Goal: Task Accomplishment & Management: Use online tool/utility

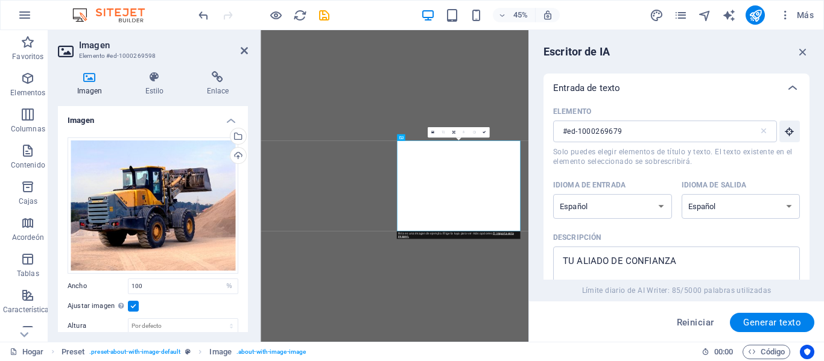
select select "%"
select select "Spanish"
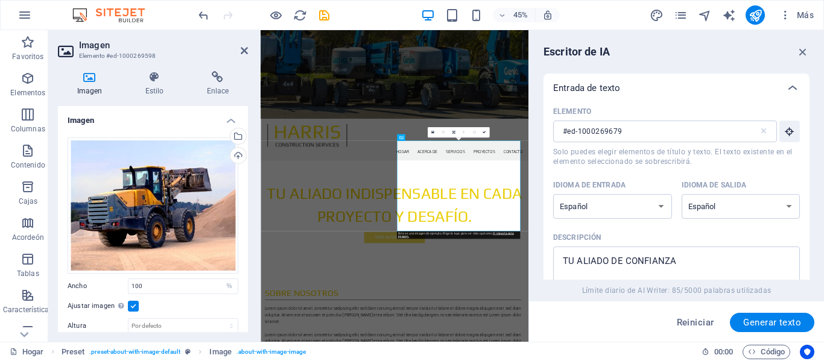
scroll to position [419, 0]
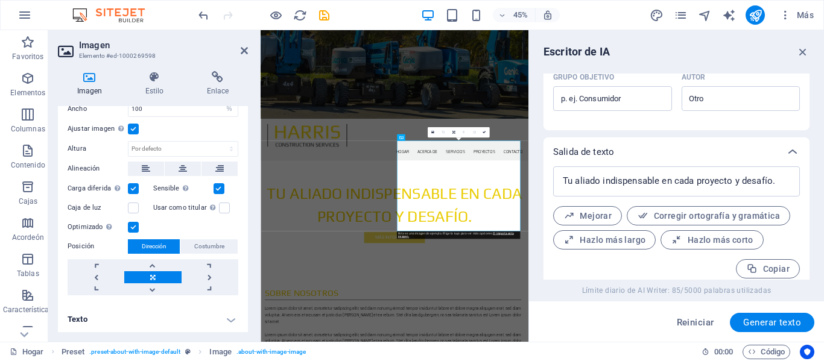
scroll to position [0, 0]
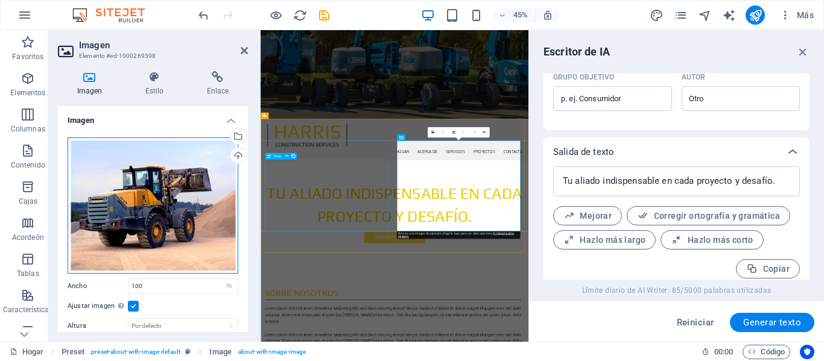
drag, startPoint x: 428, startPoint y: 253, endPoint x: 522, endPoint y: 449, distance: 217.2
drag, startPoint x: 126, startPoint y: 189, endPoint x: 116, endPoint y: 185, distance: 10.5
click at [116, 185] on div "Arrastre los archivos aquí, haga clic para elegir archivos o seleccione archivo…" at bounding box center [153, 206] width 171 height 136
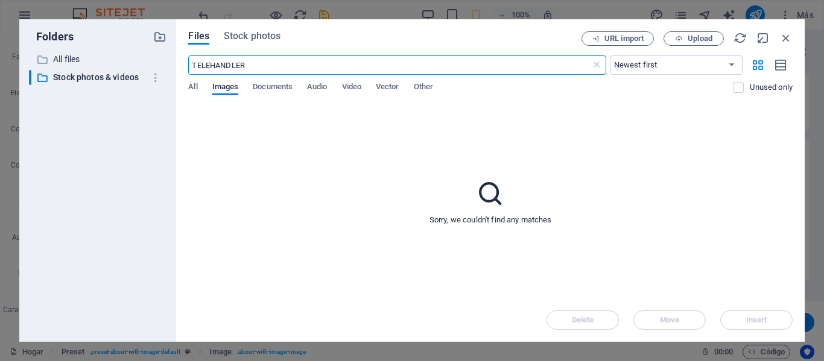
scroll to position [1835, 0]
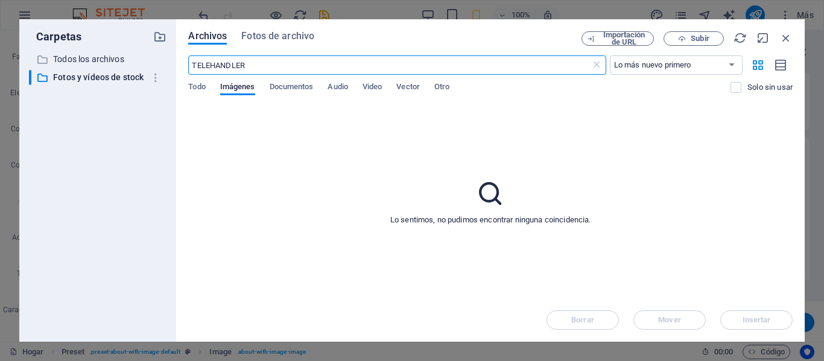
click at [284, 64] on input "TELEHANDLER" at bounding box center [389, 64] width 402 height 19
type input "TELEHANDLER GENIE"
drag, startPoint x: 332, startPoint y: 67, endPoint x: 175, endPoint y: 66, distance: 157.4
click at [175, 66] on div "Carpetas ​ All files Todos los archivos ​ Stock photos & videos Fotos y vídeos …" at bounding box center [411, 180] width 785 height 323
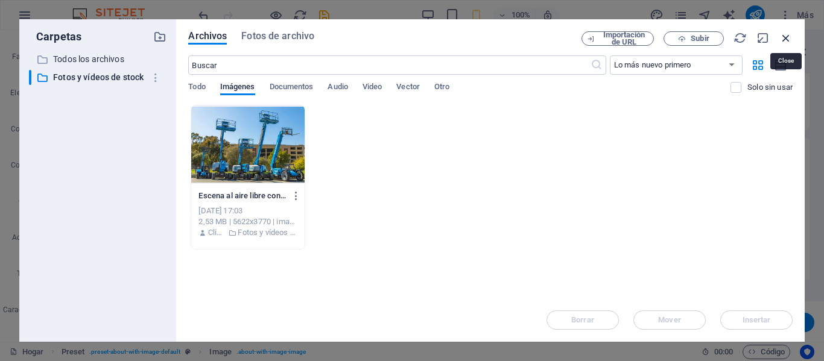
click at [787, 38] on icon "button" at bounding box center [785, 37] width 13 height 13
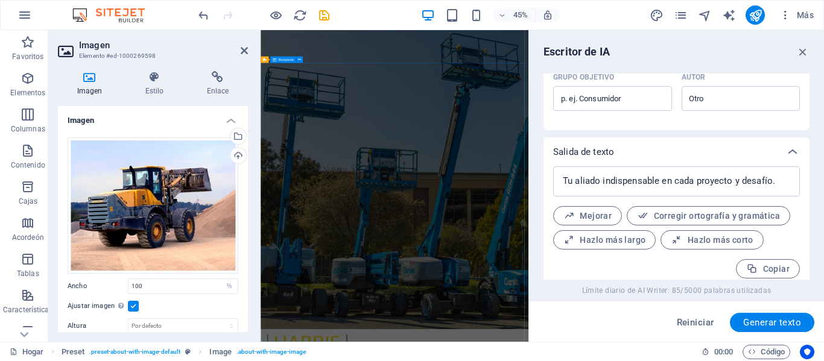
scroll to position [0, 0]
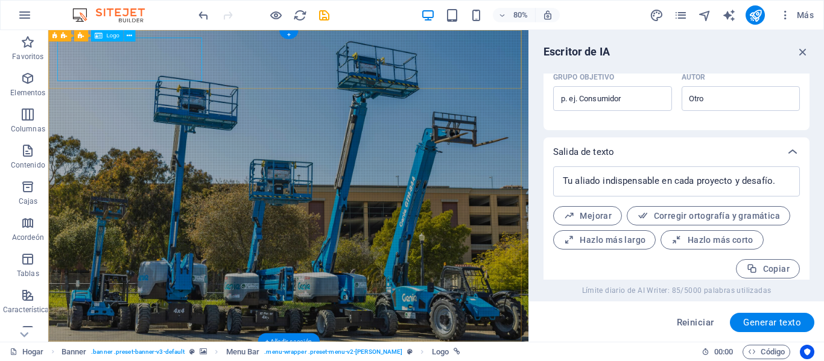
select select "px"
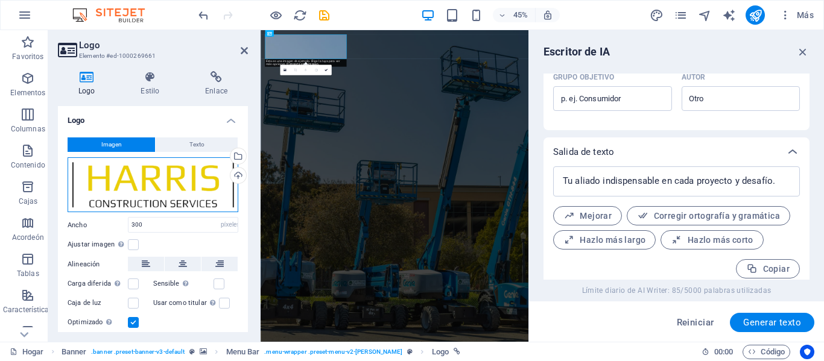
click at [148, 189] on div "Arrastre los archivos aquí, haga clic para elegir archivos o seleccione archivo…" at bounding box center [153, 184] width 171 height 55
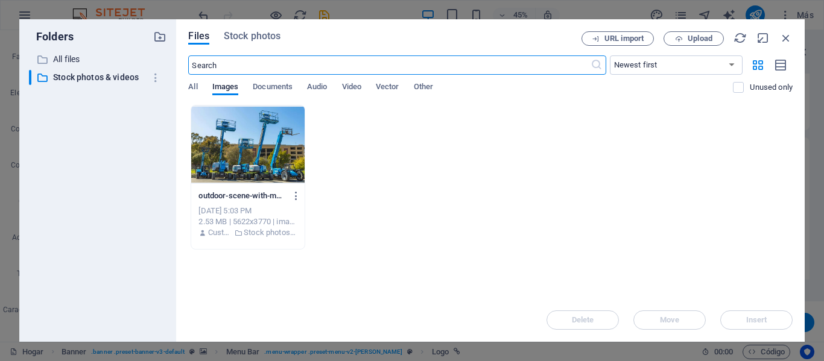
type input "200"
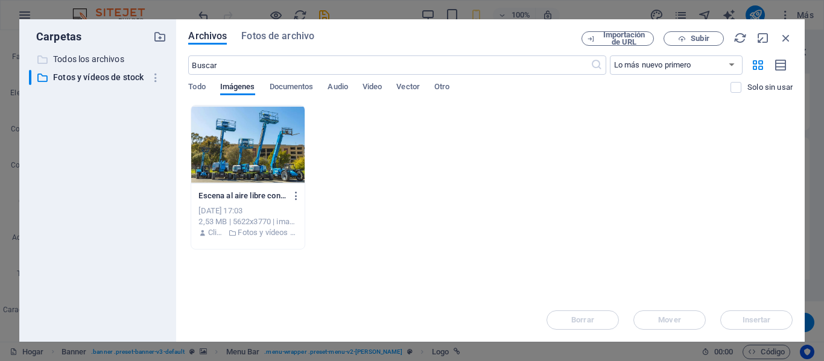
click at [103, 60] on font "Todos los archivos" at bounding box center [88, 59] width 71 height 10
click at [297, 92] on font "Documentos" at bounding box center [292, 87] width 44 height 14
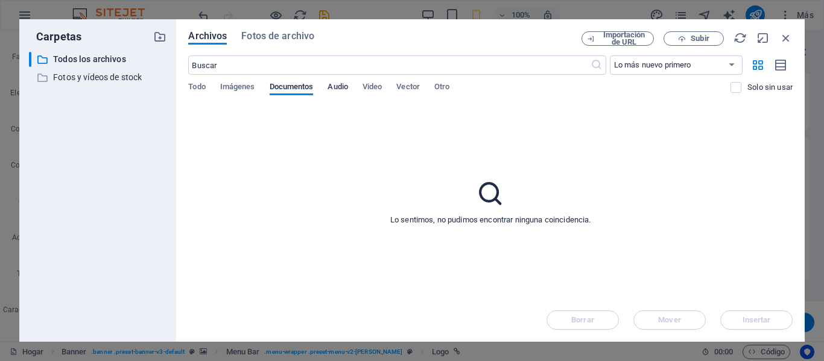
click at [331, 92] on font "Audio" at bounding box center [337, 87] width 20 height 14
click at [369, 90] on font "Video" at bounding box center [371, 86] width 19 height 9
click at [404, 89] on font "Vector" at bounding box center [408, 86] width 24 height 9
click at [441, 89] on font "Otro" at bounding box center [441, 86] width 15 height 9
click at [201, 84] on font "Todo" at bounding box center [196, 86] width 17 height 9
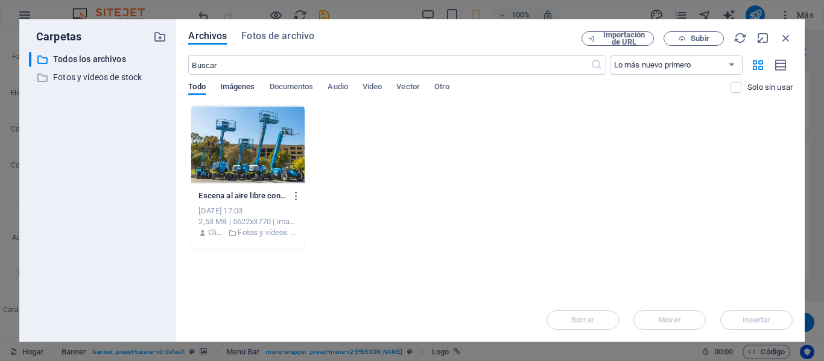
click at [236, 91] on font "Imágenes" at bounding box center [237, 87] width 35 height 14
click at [632, 40] on font "Importación de URL" at bounding box center [624, 38] width 42 height 16
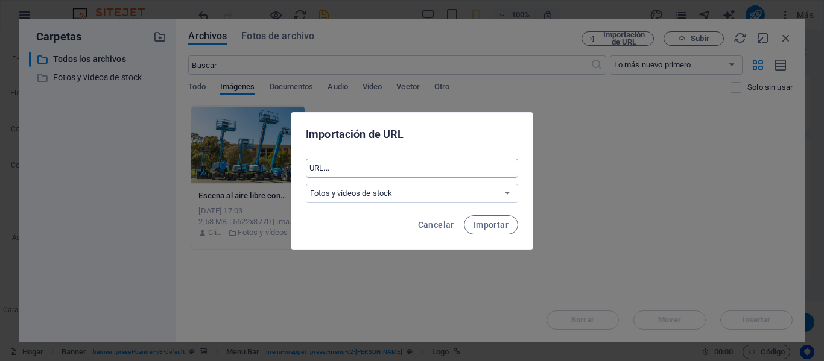
click at [452, 172] on input "text" at bounding box center [412, 168] width 212 height 19
click at [503, 194] on select "Todos los archivos Fotos y vídeos de stock" at bounding box center [412, 193] width 212 height 19
click at [592, 201] on div "Importación de URL ​ Todos los archivos Fotos y vídeos de stock Cancelar Import…" at bounding box center [412, 180] width 824 height 361
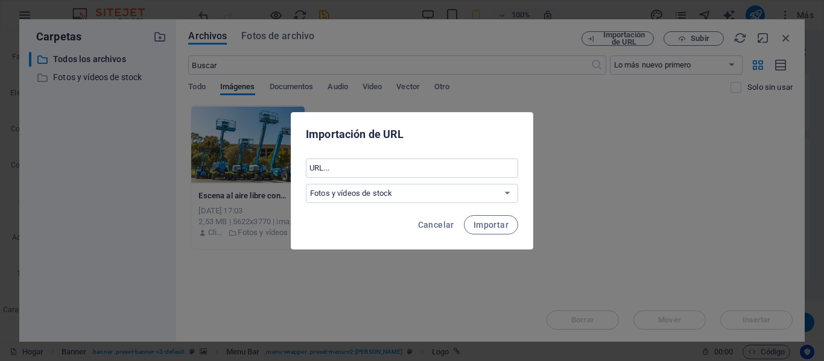
select select "all_files"
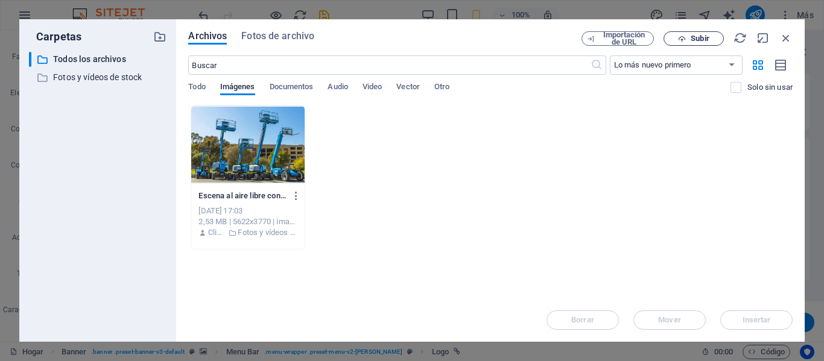
click at [694, 39] on font "Subir" at bounding box center [700, 38] width 18 height 9
type input "300"
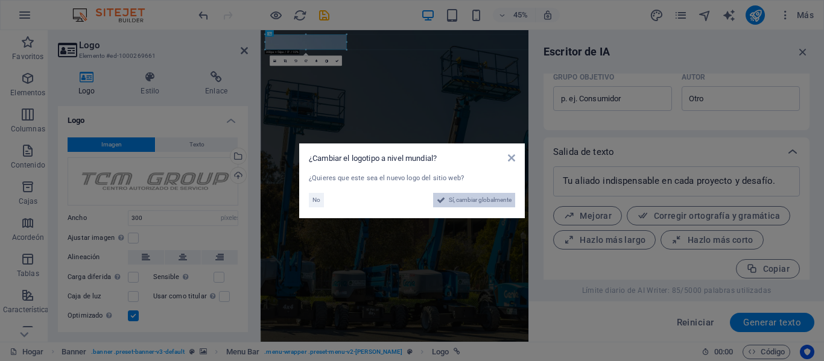
click at [463, 207] on span "Sí, cambiar globalmente" at bounding box center [480, 200] width 63 height 14
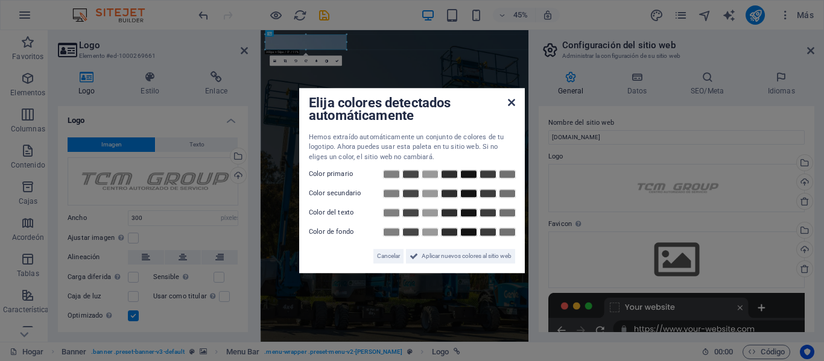
click at [511, 103] on icon at bounding box center [511, 103] width 7 height 10
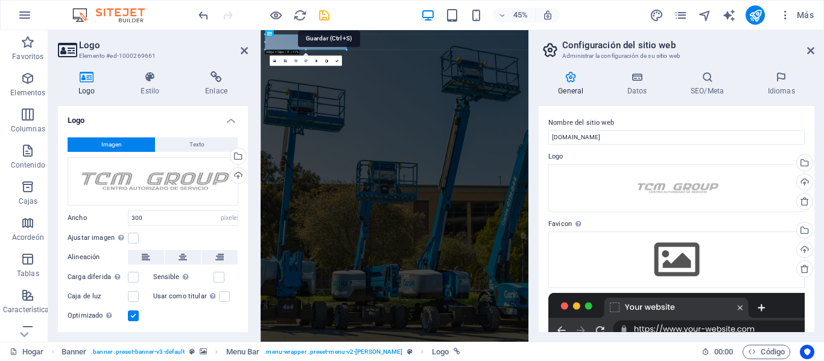
click at [320, 14] on icon "ahorrar" at bounding box center [324, 15] width 14 height 14
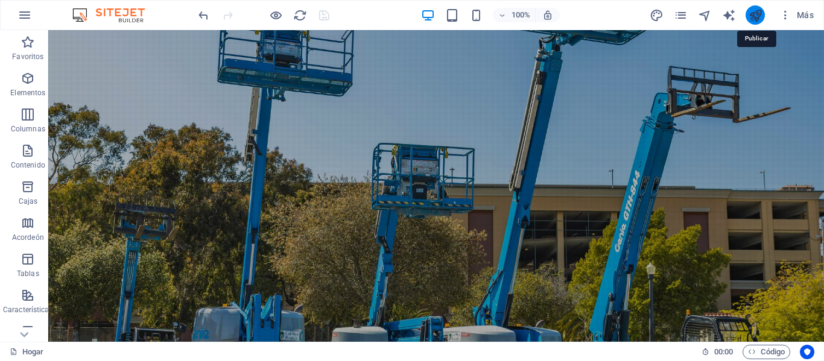
click at [759, 14] on icon "publicar" at bounding box center [755, 15] width 14 height 14
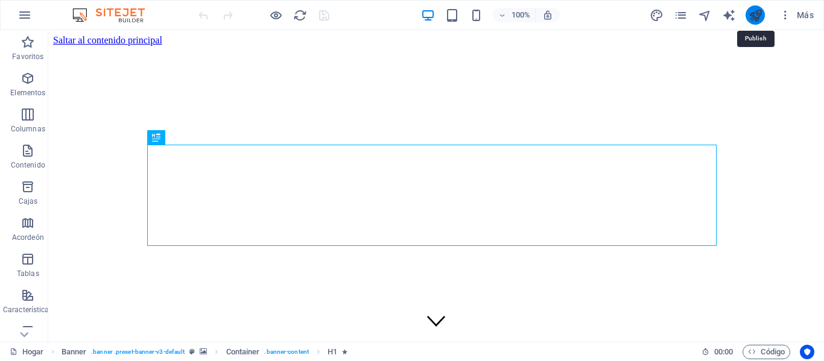
click at [754, 14] on icon "publicar" at bounding box center [755, 15] width 14 height 14
click at [756, 8] on icon "publicar" at bounding box center [755, 15] width 14 height 14
